Goal: Download file/media

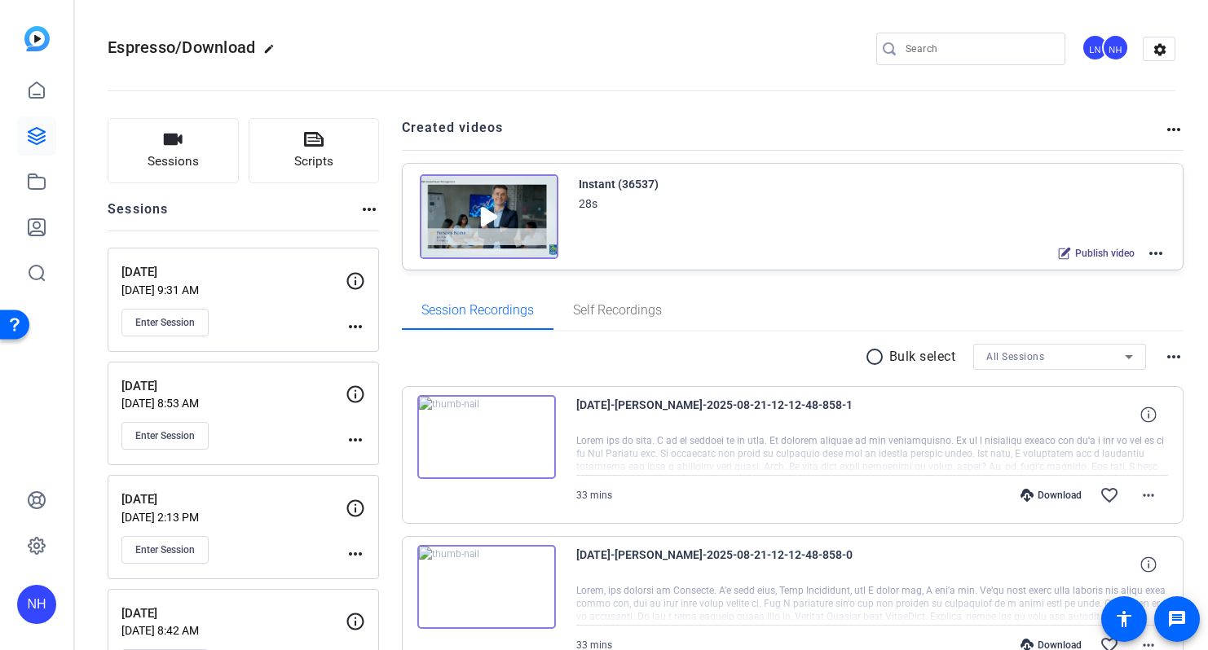
scroll to position [122, 0]
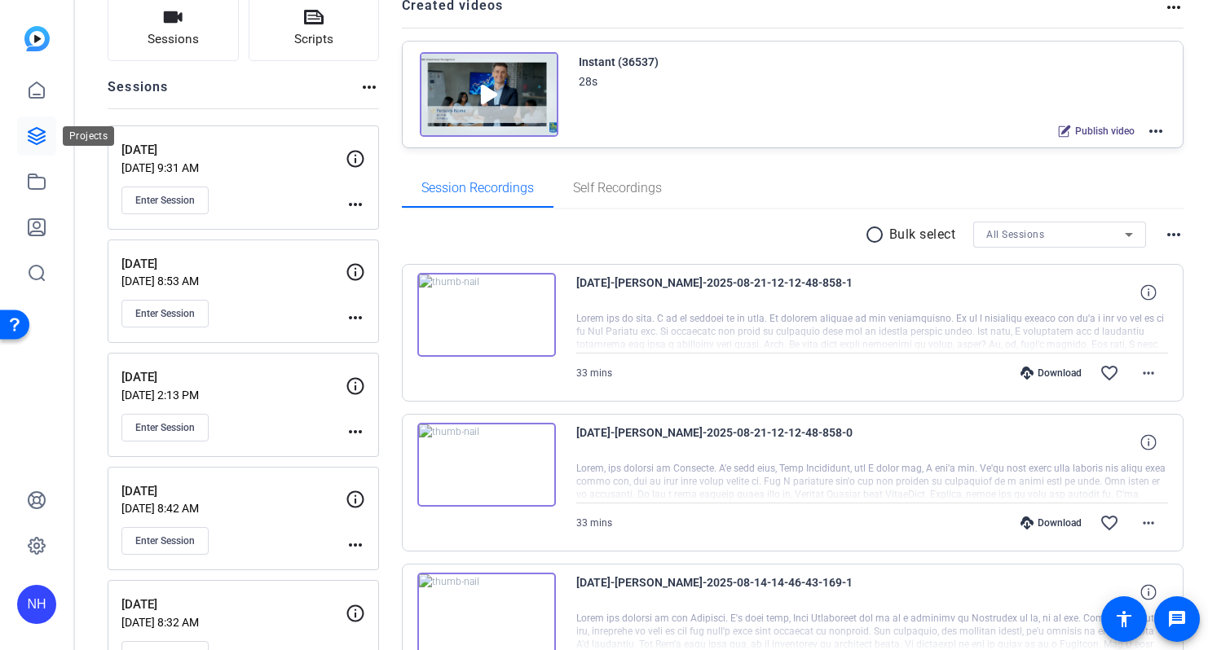
click at [32, 139] on icon at bounding box center [37, 136] width 20 height 20
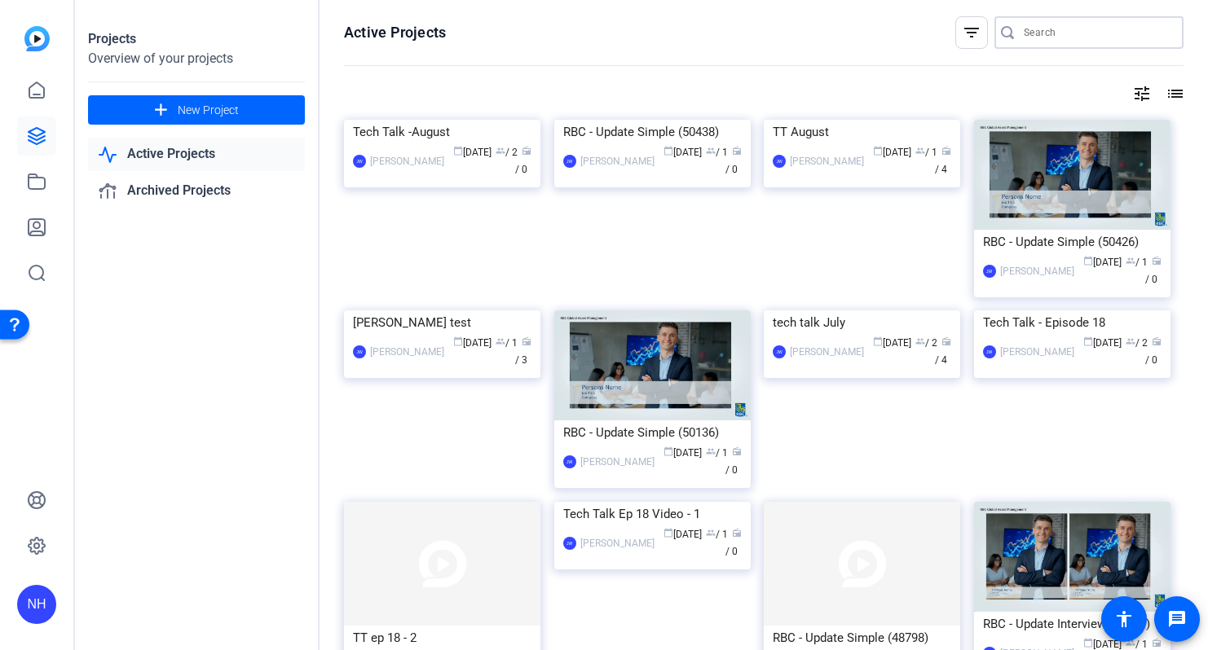
click at [1091, 29] on input "Search" at bounding box center [1097, 33] width 147 height 20
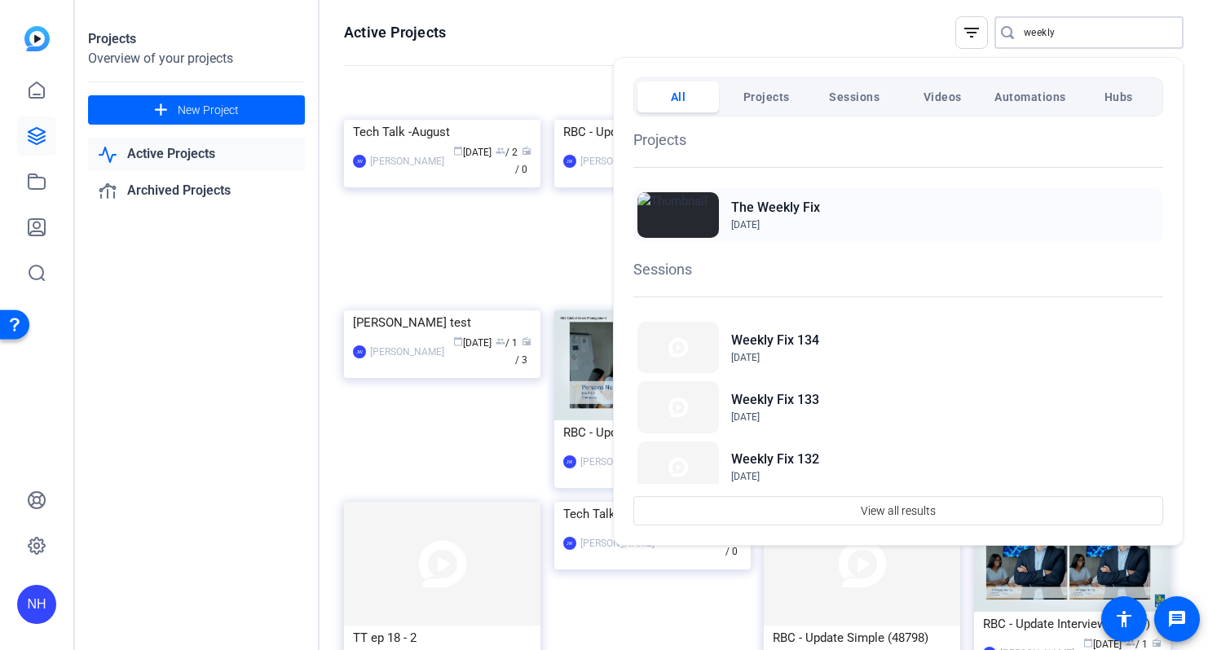
type input "weekly"
click at [791, 207] on h2 "The Weekly Fix" at bounding box center [775, 208] width 89 height 20
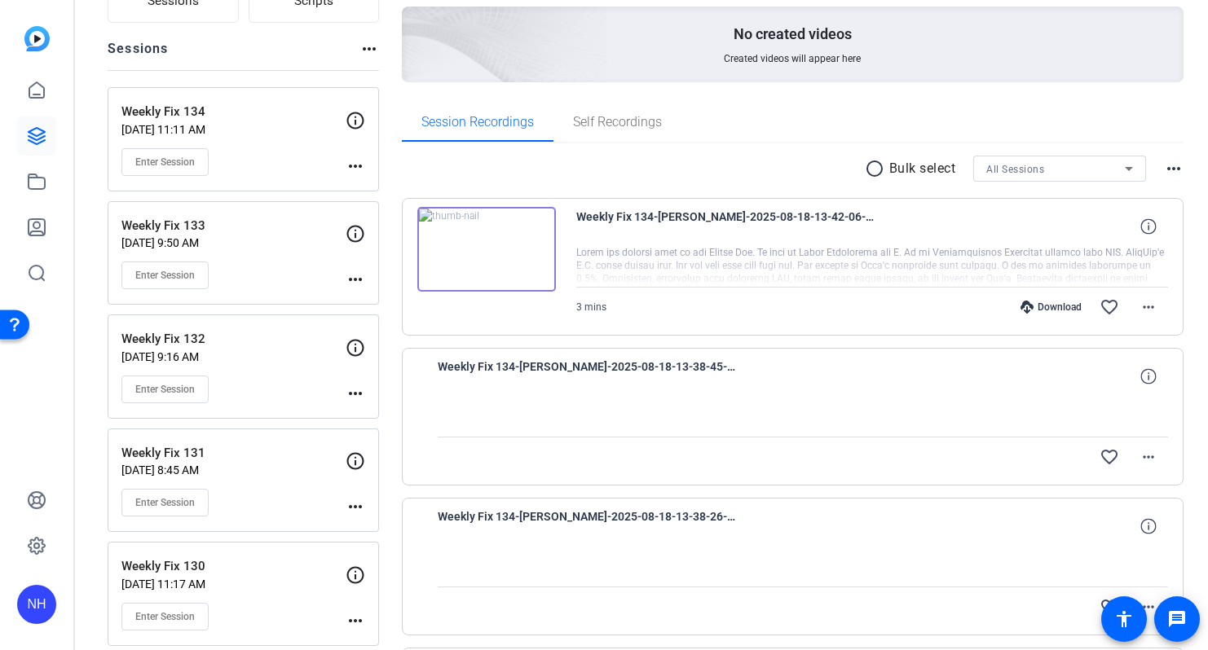
scroll to position [163, 0]
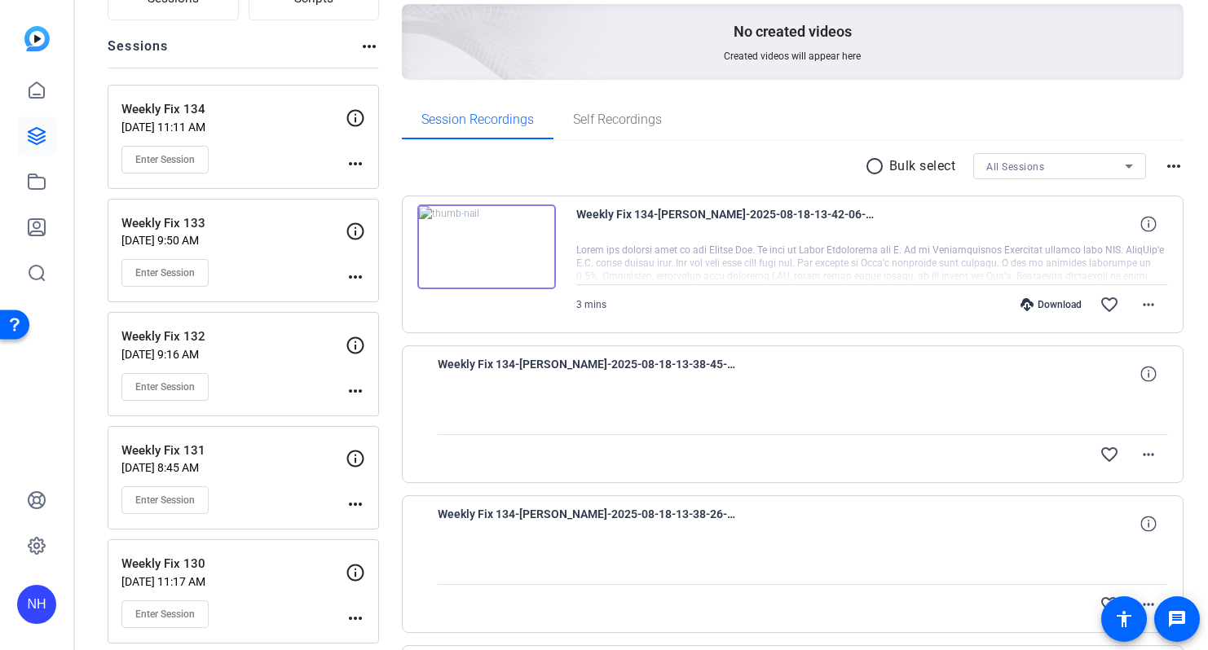
click at [1052, 309] on div "Download" at bounding box center [1050, 304] width 77 height 13
